Goal: Find specific page/section: Find specific page/section

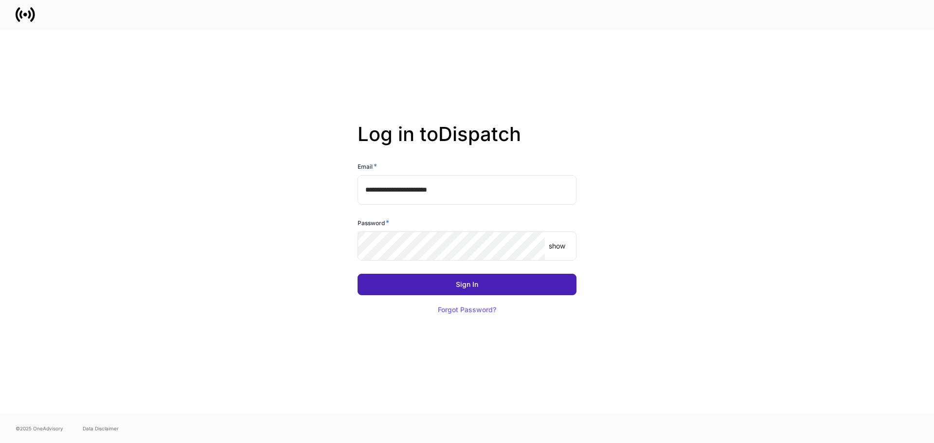
click at [469, 281] on div "Sign In" at bounding box center [467, 284] width 22 height 7
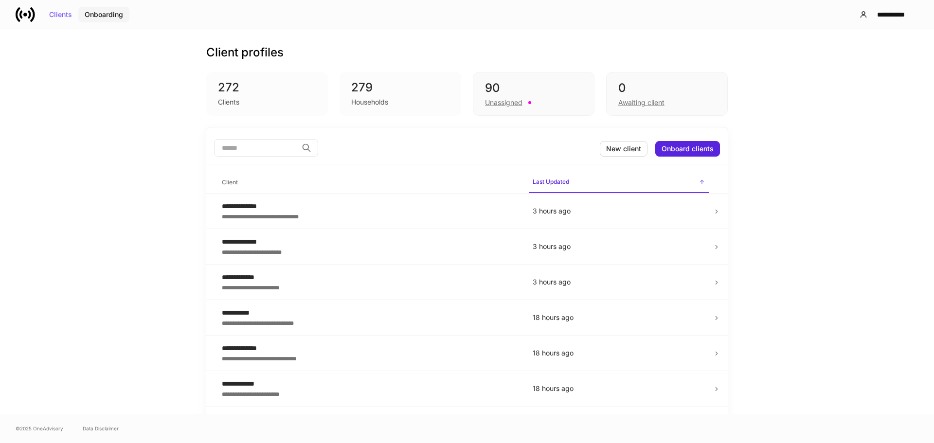
click at [99, 13] on div "Onboarding" at bounding box center [104, 14] width 38 height 7
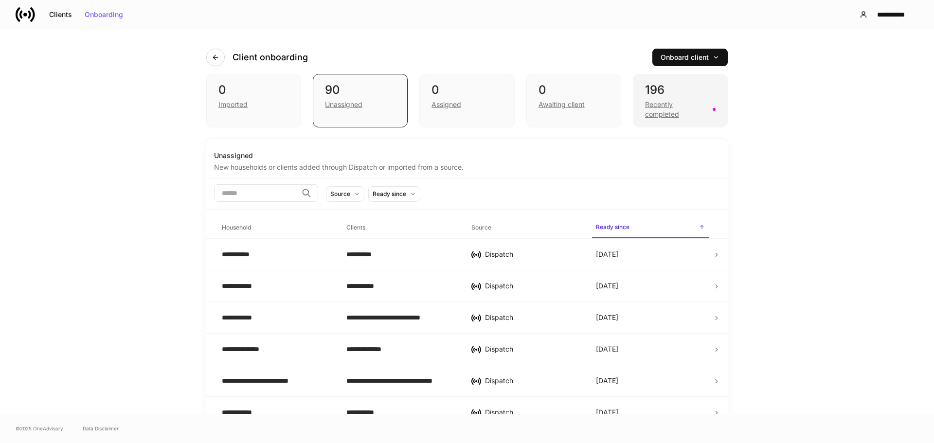
click at [657, 109] on div "Recently completed" at bounding box center [676, 109] width 62 height 19
